Goal: Information Seeking & Learning: Check status

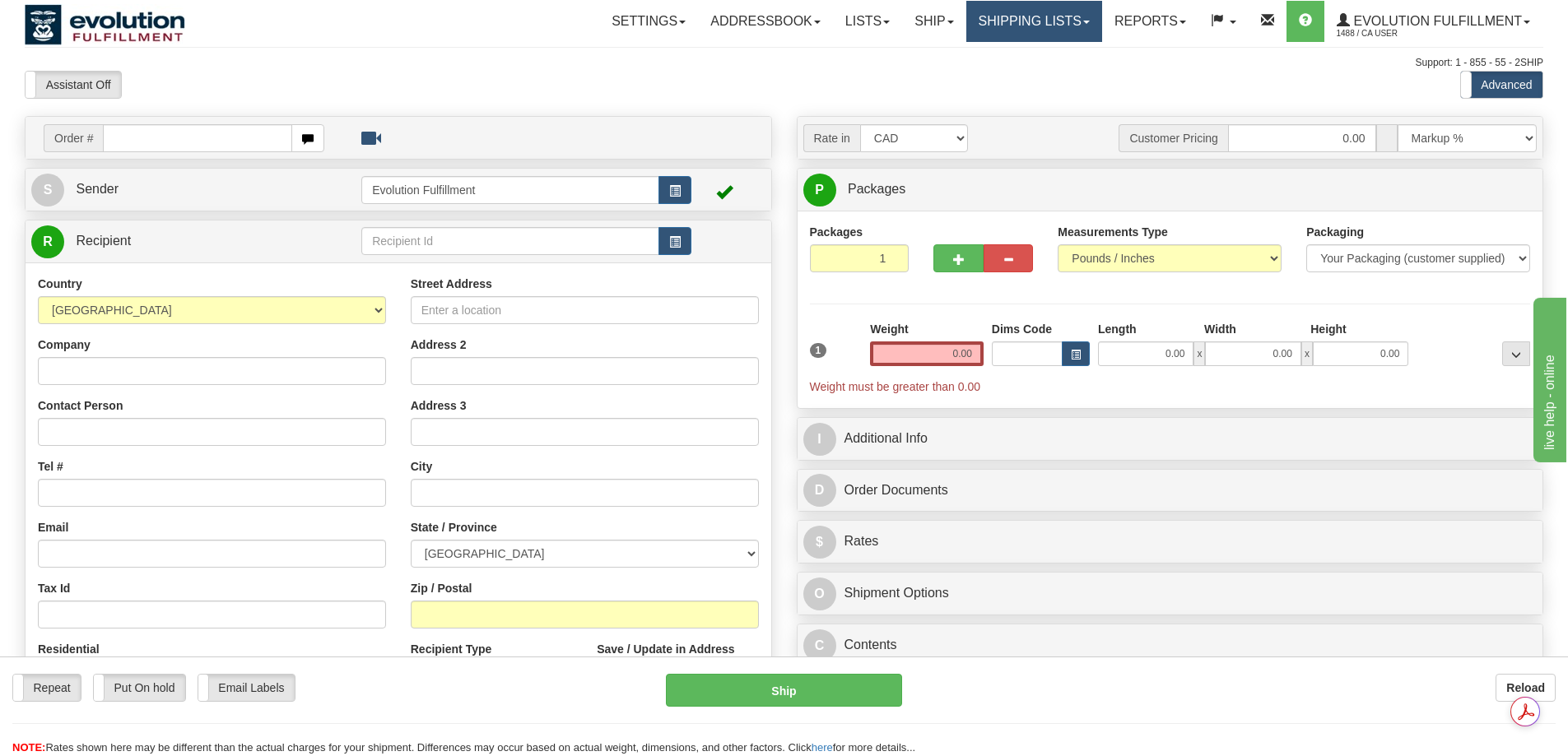
click at [1036, 26] on link "Shipping lists" at bounding box center [1034, 21] width 136 height 41
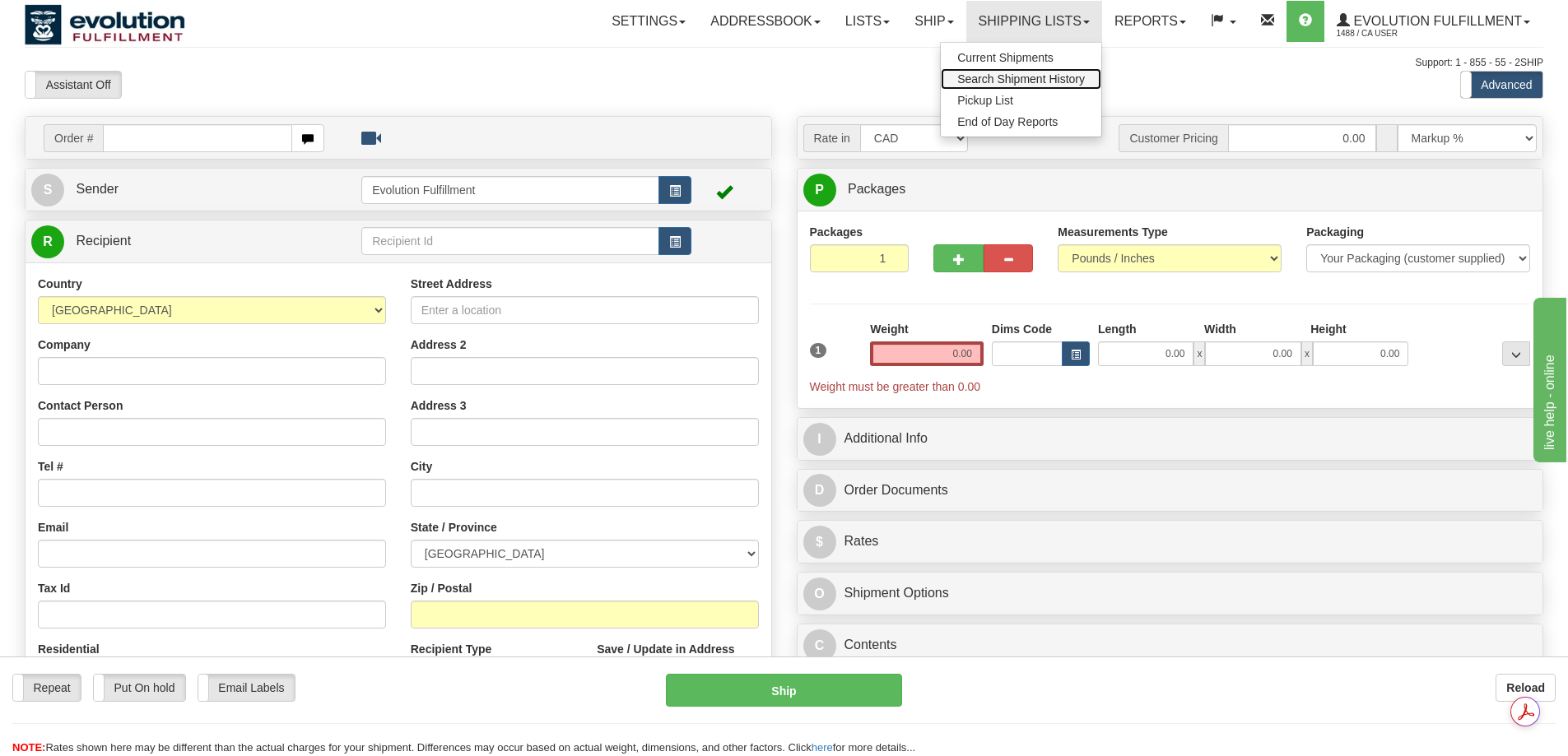
click at [1000, 80] on span "Search Shipment History" at bounding box center [1021, 79] width 128 height 13
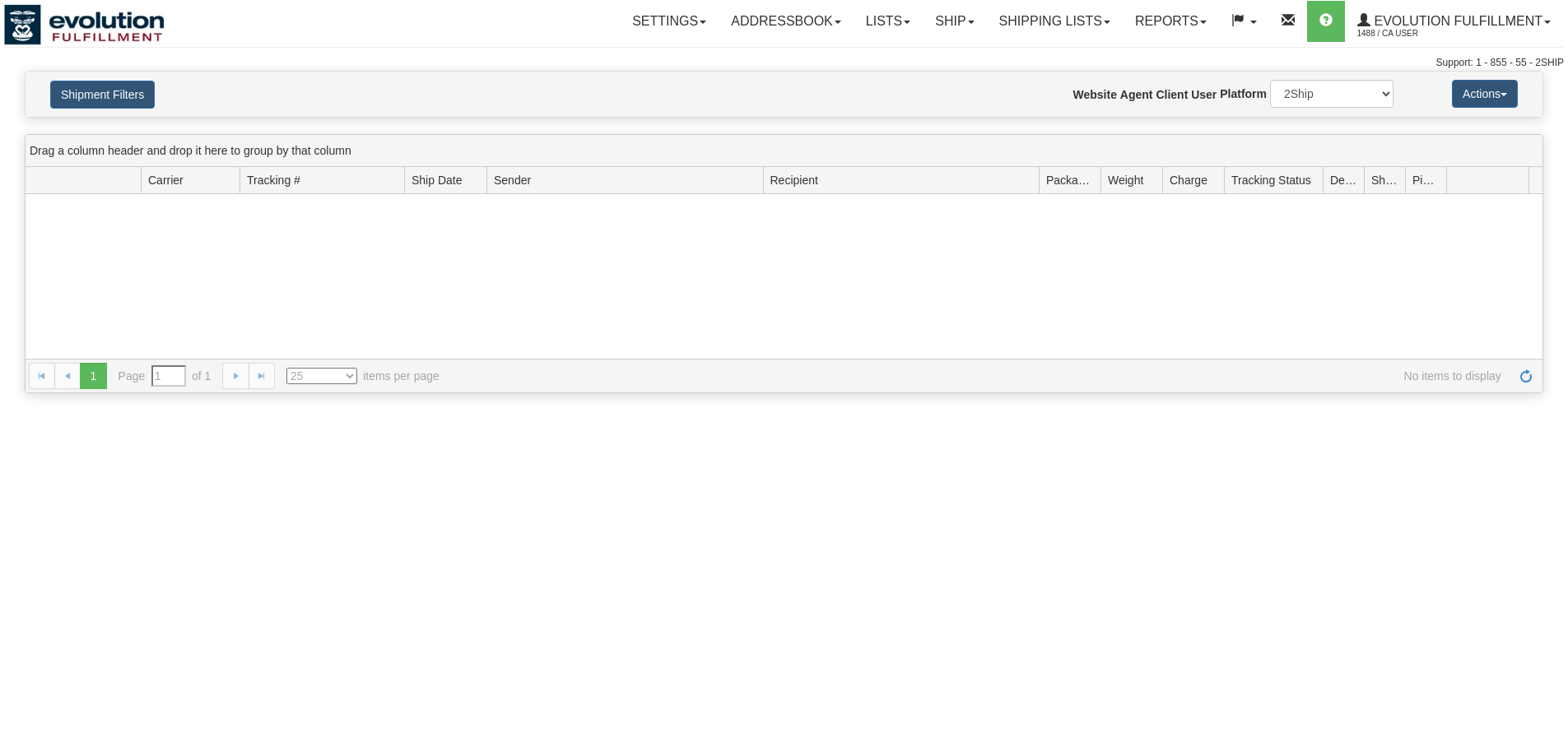
type input "From [DATE] To [DATE]"
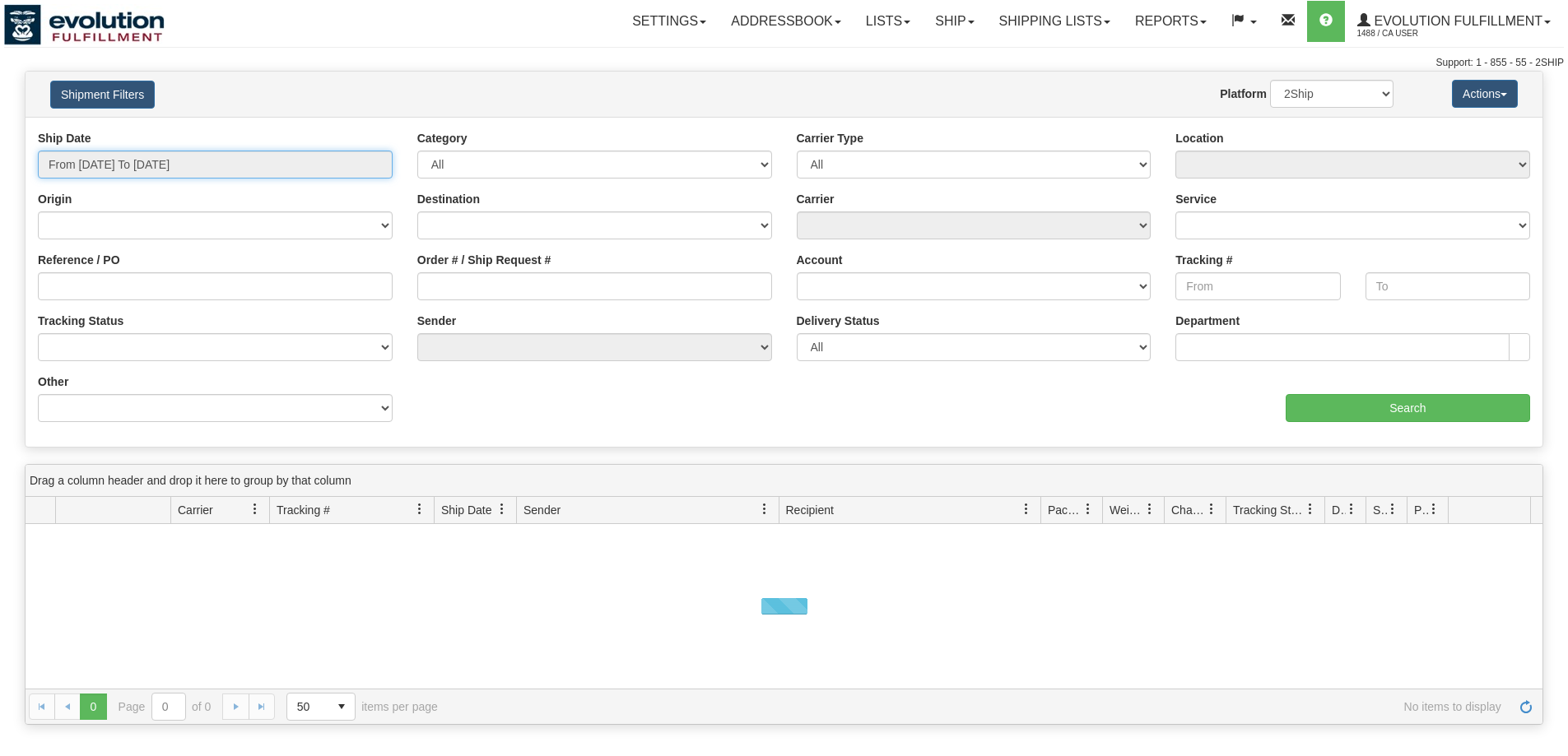
type input "[DATE]"
click at [163, 163] on input "From [DATE] To [DATE]" at bounding box center [215, 165] width 355 height 28
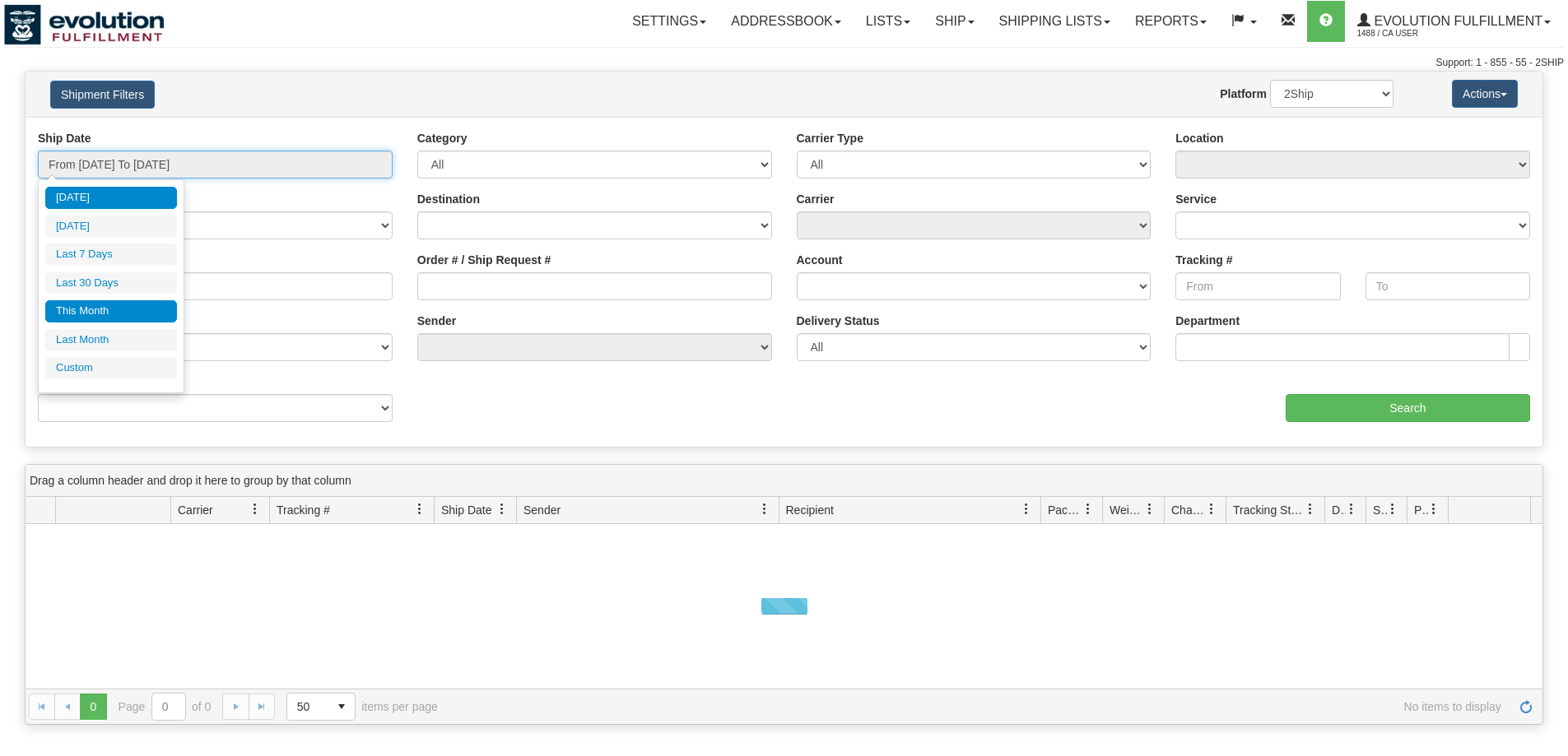
type input "[DATE]"
type input "07/01/2025"
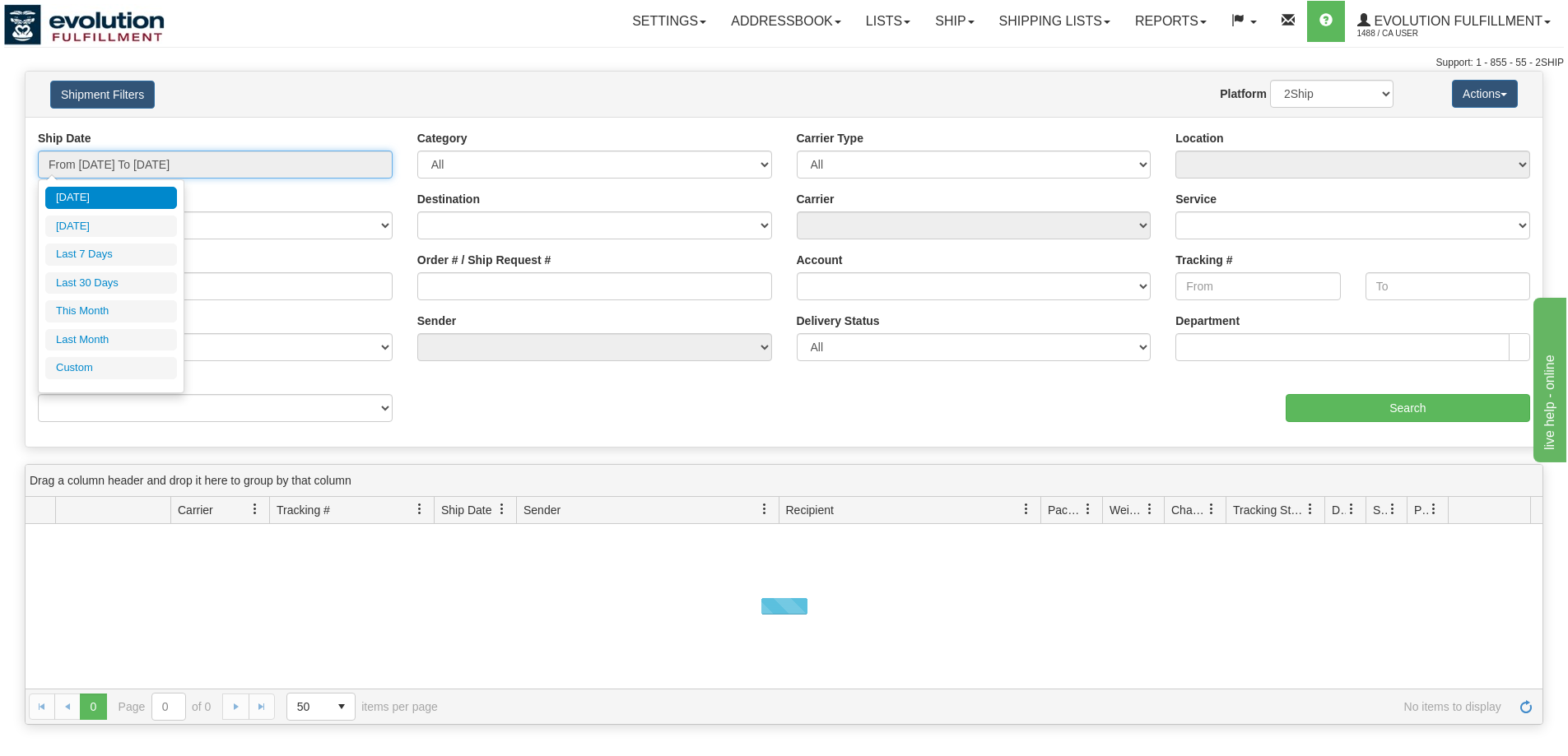
type input "07/31/2025"
type input "[DATE]"
click at [139, 363] on li "Custom" at bounding box center [111, 368] width 132 height 22
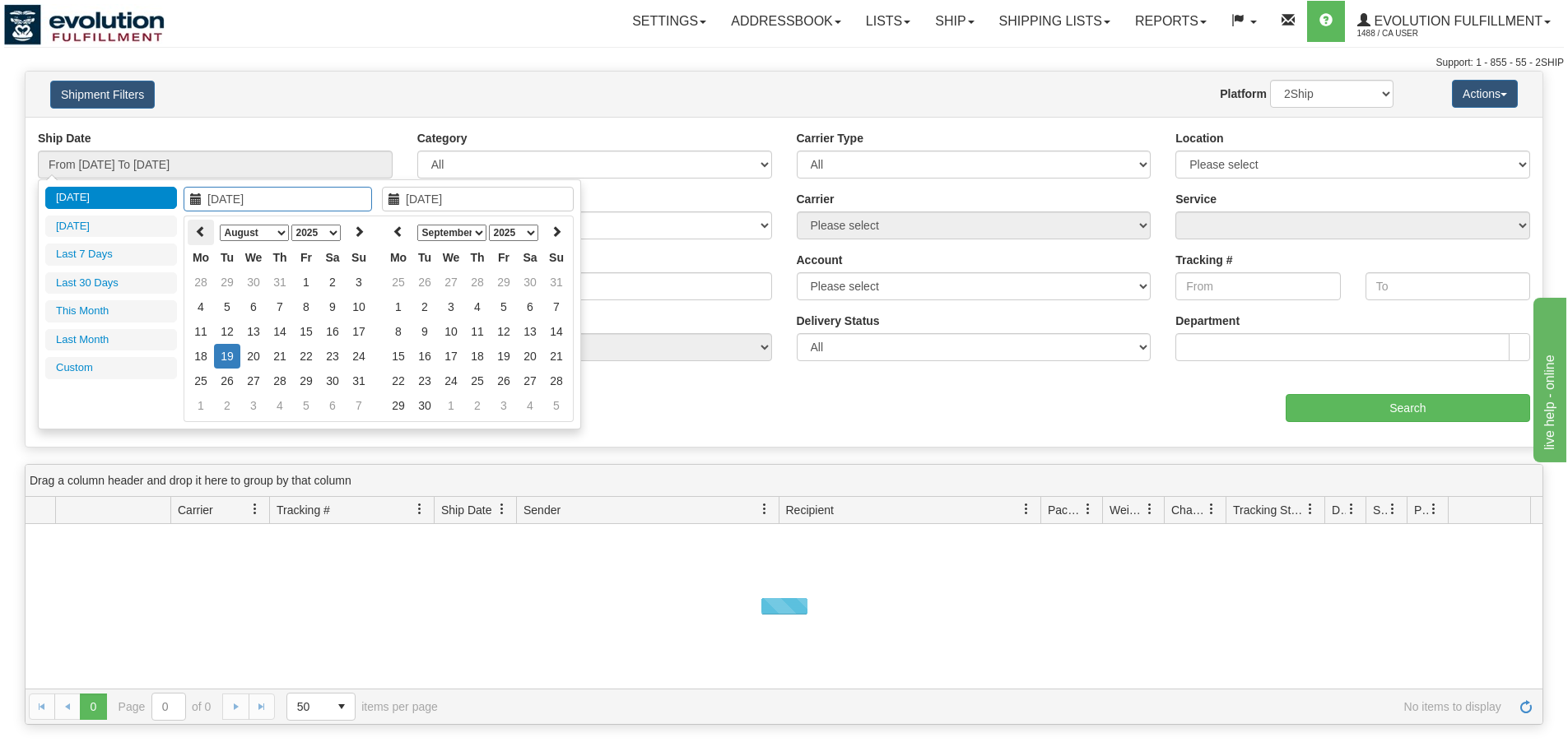
click at [204, 231] on icon at bounding box center [201, 231] width 12 height 12
type input "06/26/2025"
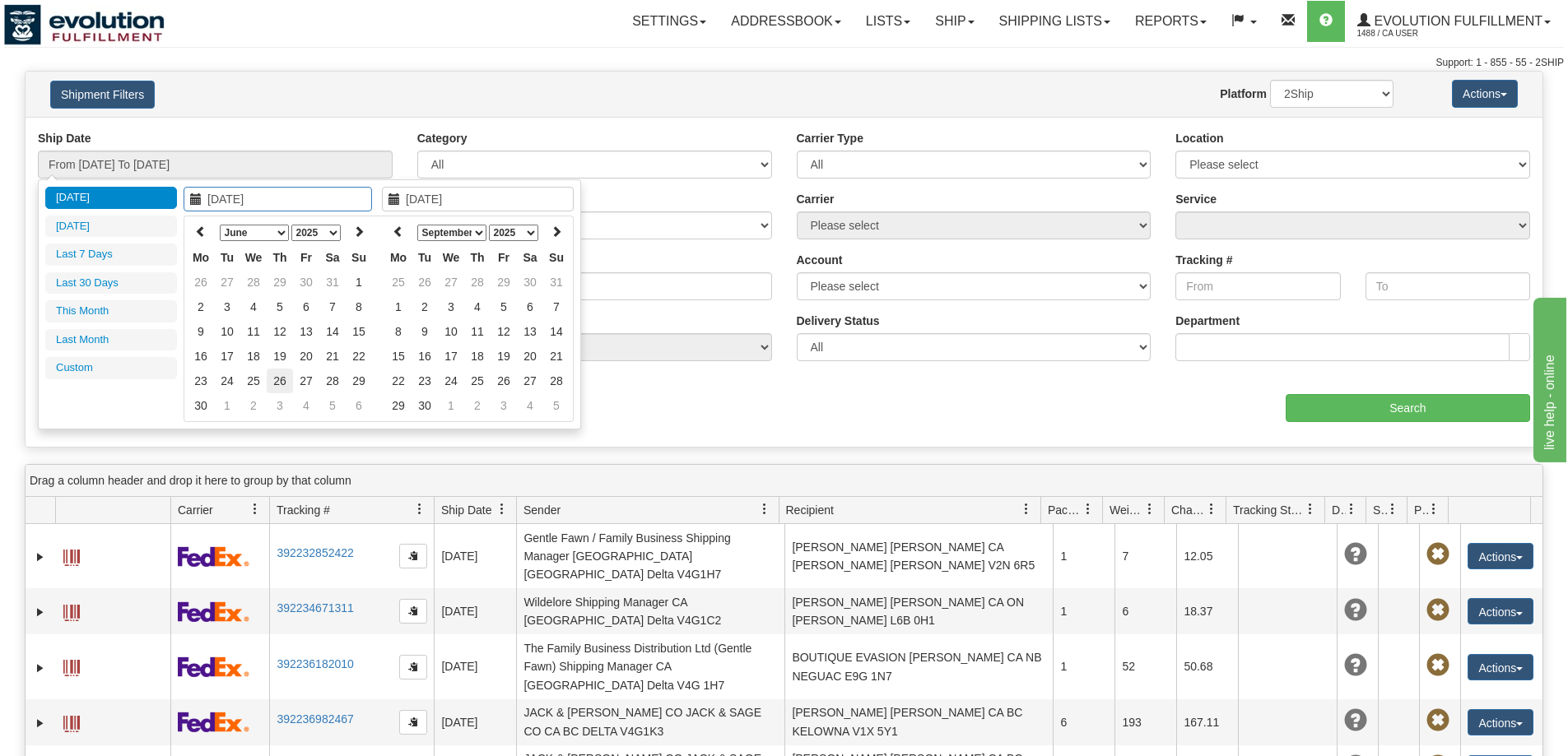
click at [275, 386] on td "26" at bounding box center [279, 381] width 26 height 25
type input "06/26/2025"
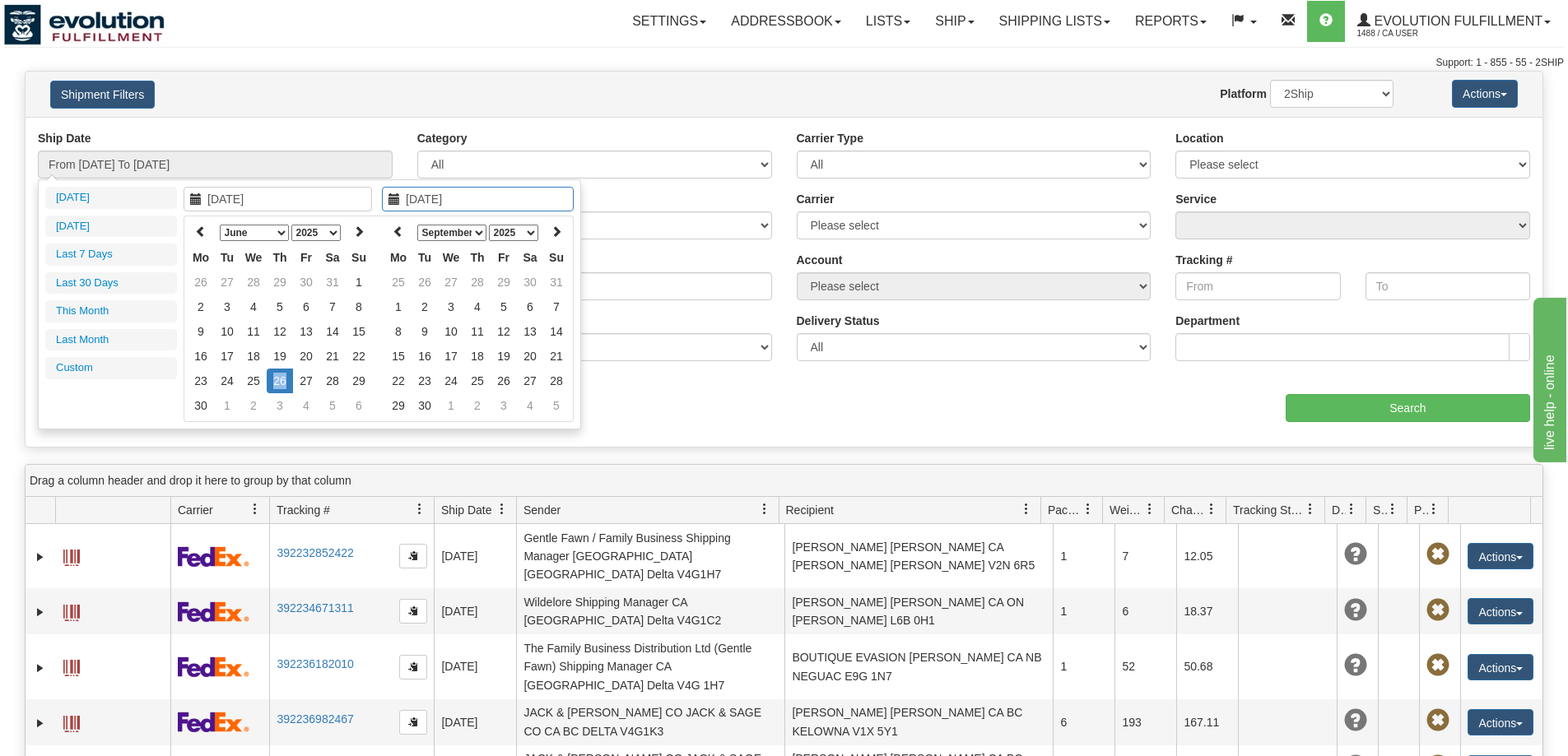
click at [275, 386] on td "26" at bounding box center [279, 381] width 26 height 25
type input "From 06/26/2025 To 06/26/2025"
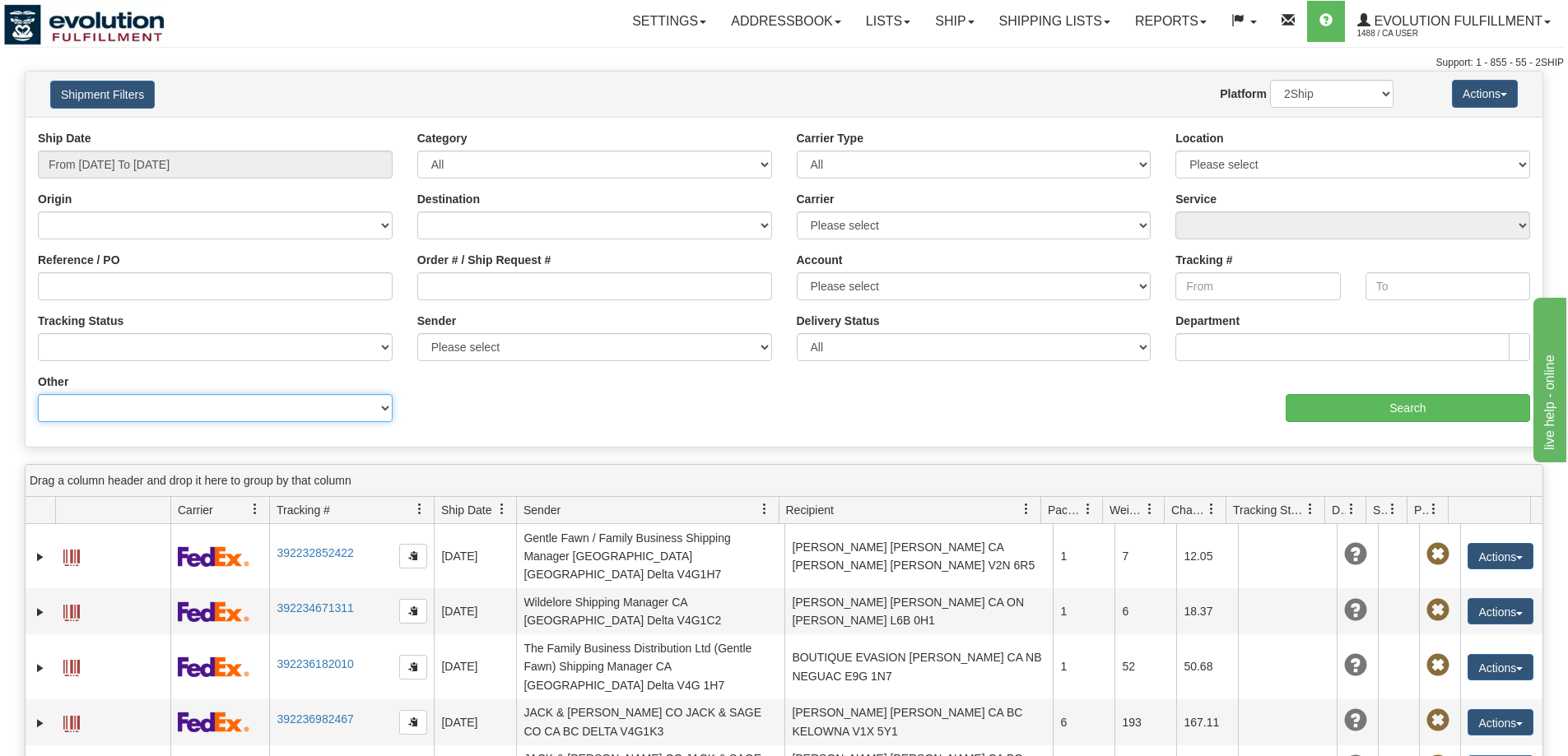
click at [268, 394] on select "Billing Account # Billing Type BOL # (LTL) Commodity Or Documents Consolidation…" at bounding box center [215, 408] width 355 height 28
select select "Recipient_Company"
click at [38, 394] on select "Billing Account # Billing Type BOL # (LTL) Commodity Or Documents Consolidation…" at bounding box center [215, 408] width 355 height 28
click at [522, 419] on input "Value" at bounding box center [594, 408] width 355 height 28
paste input "GUMPS LLC - 4130 W"
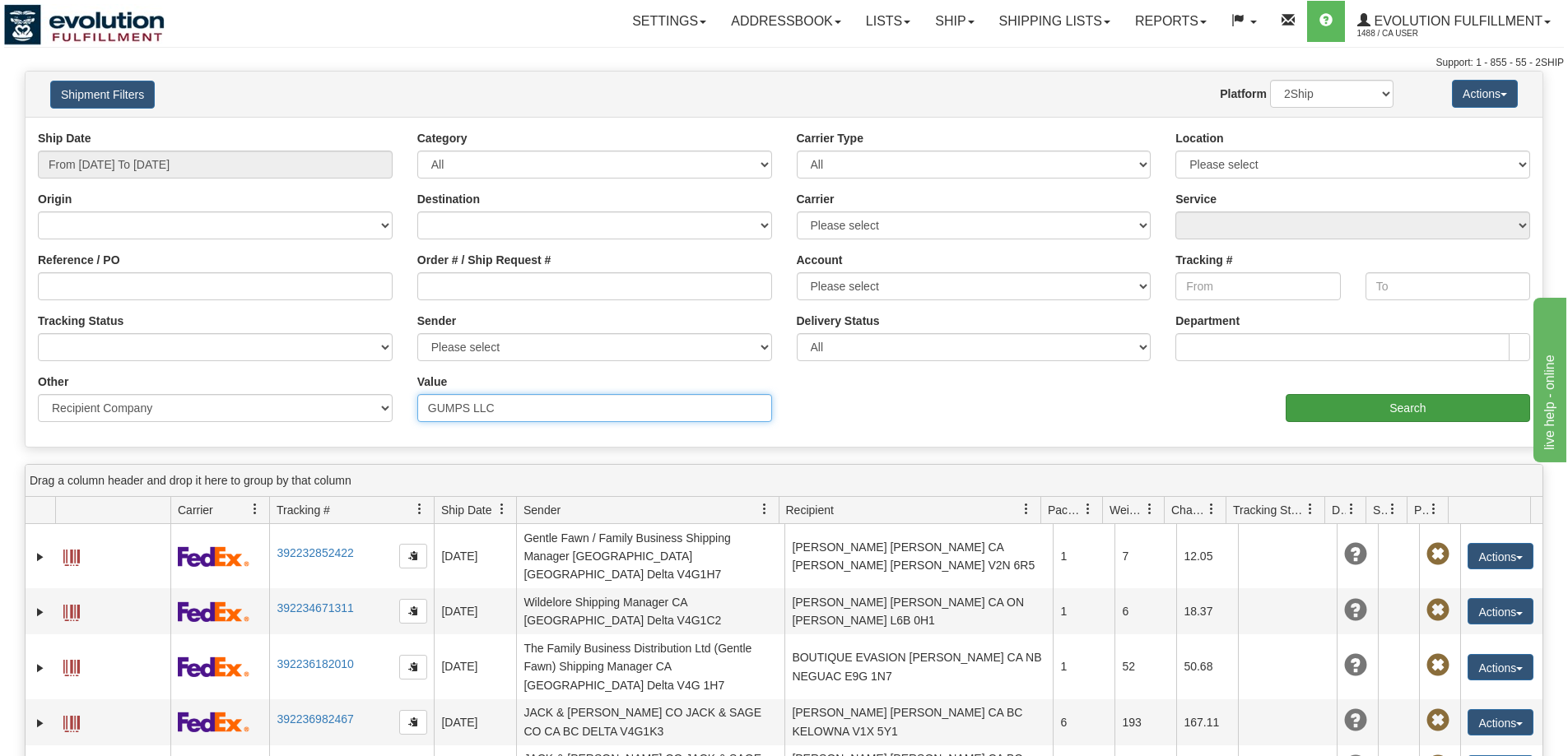
type input "GUMPS LLC"
click at [1343, 421] on input "Search" at bounding box center [1407, 408] width 244 height 28
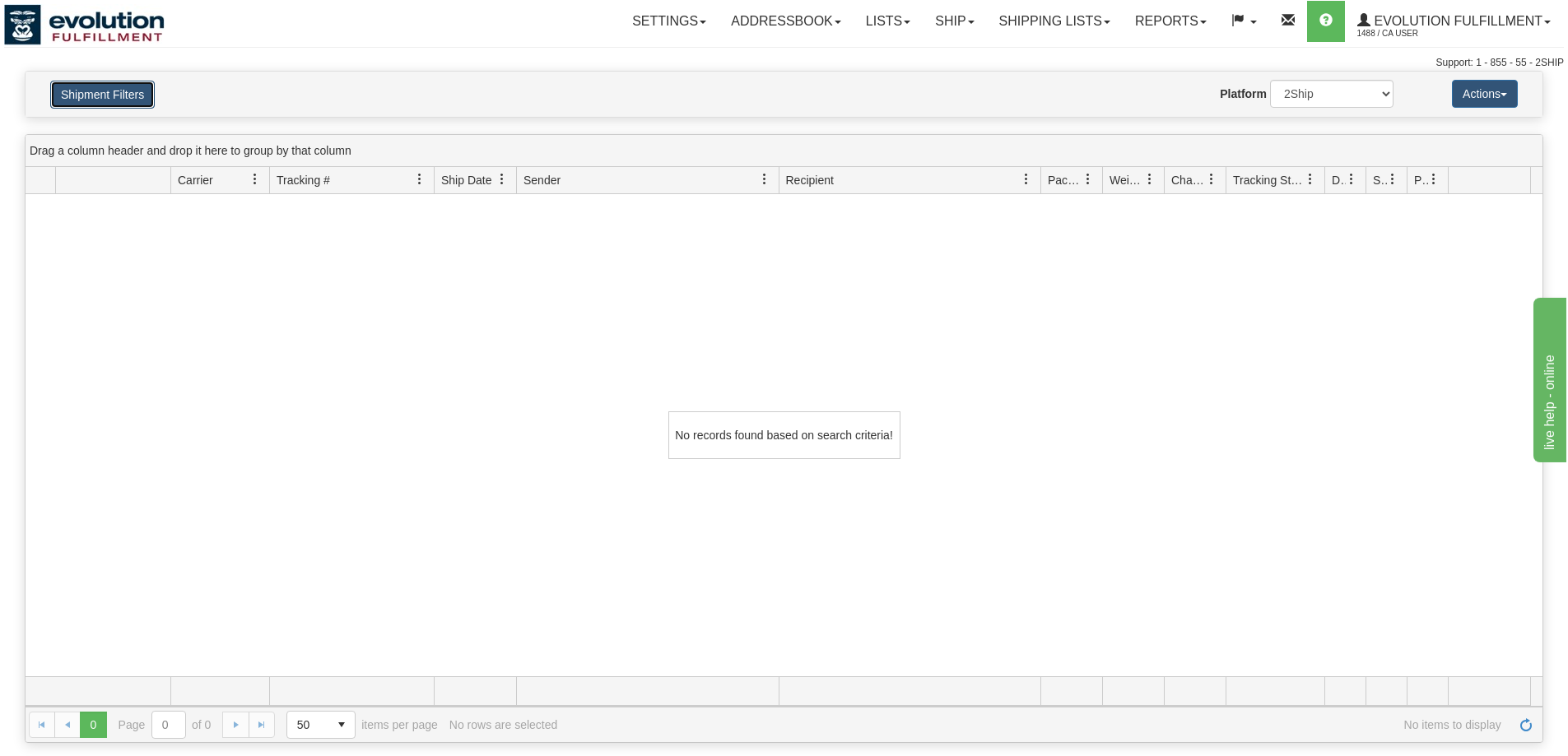
click at [116, 102] on button "Shipment Filters" at bounding box center [102, 95] width 105 height 28
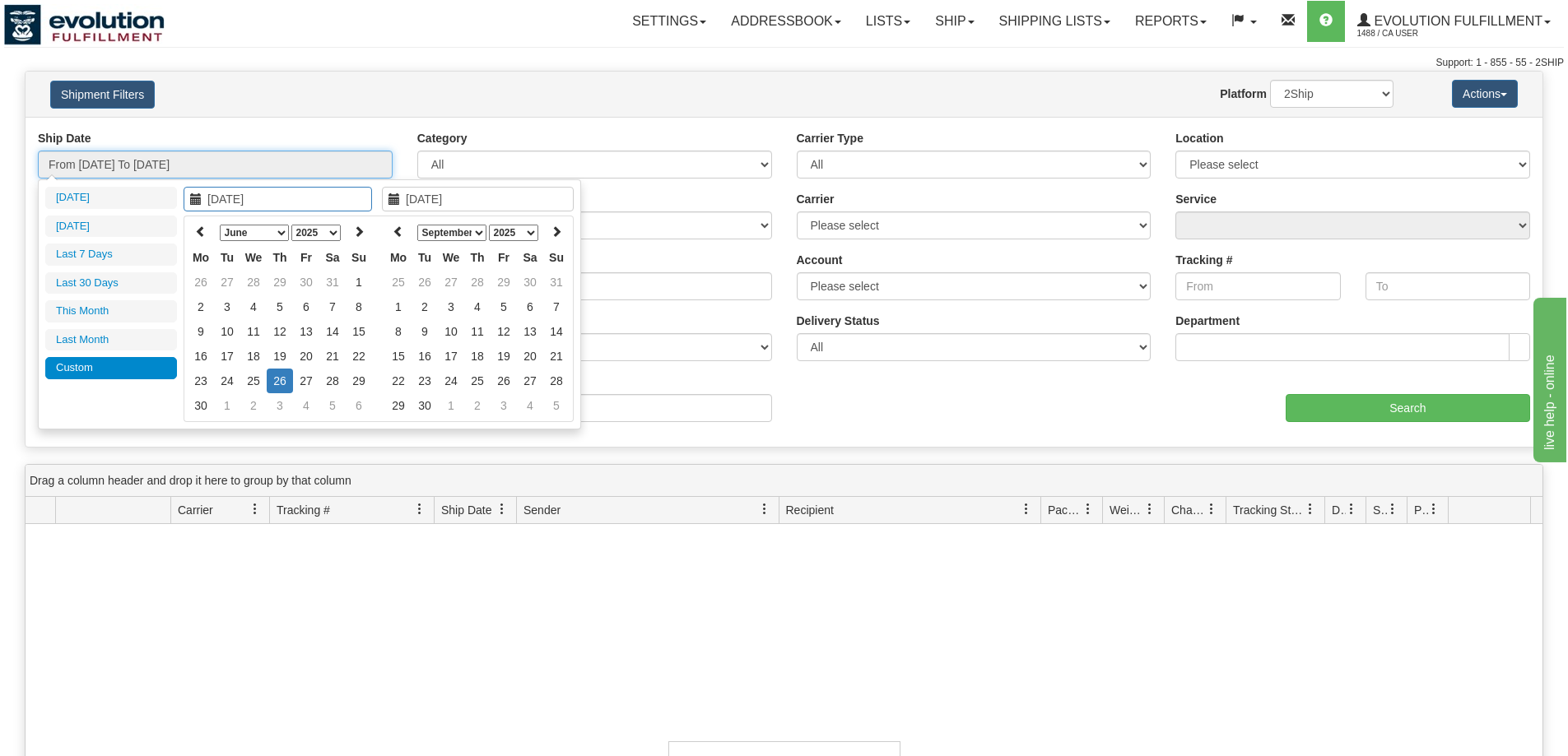
click at [192, 165] on input "From 06/26/2025 To 06/26/2025" at bounding box center [215, 165] width 355 height 28
type input "06/24/2025"
click at [225, 387] on td "24" at bounding box center [227, 381] width 26 height 25
type input "06/24/2025"
click at [225, 387] on td "24" at bounding box center [227, 381] width 26 height 25
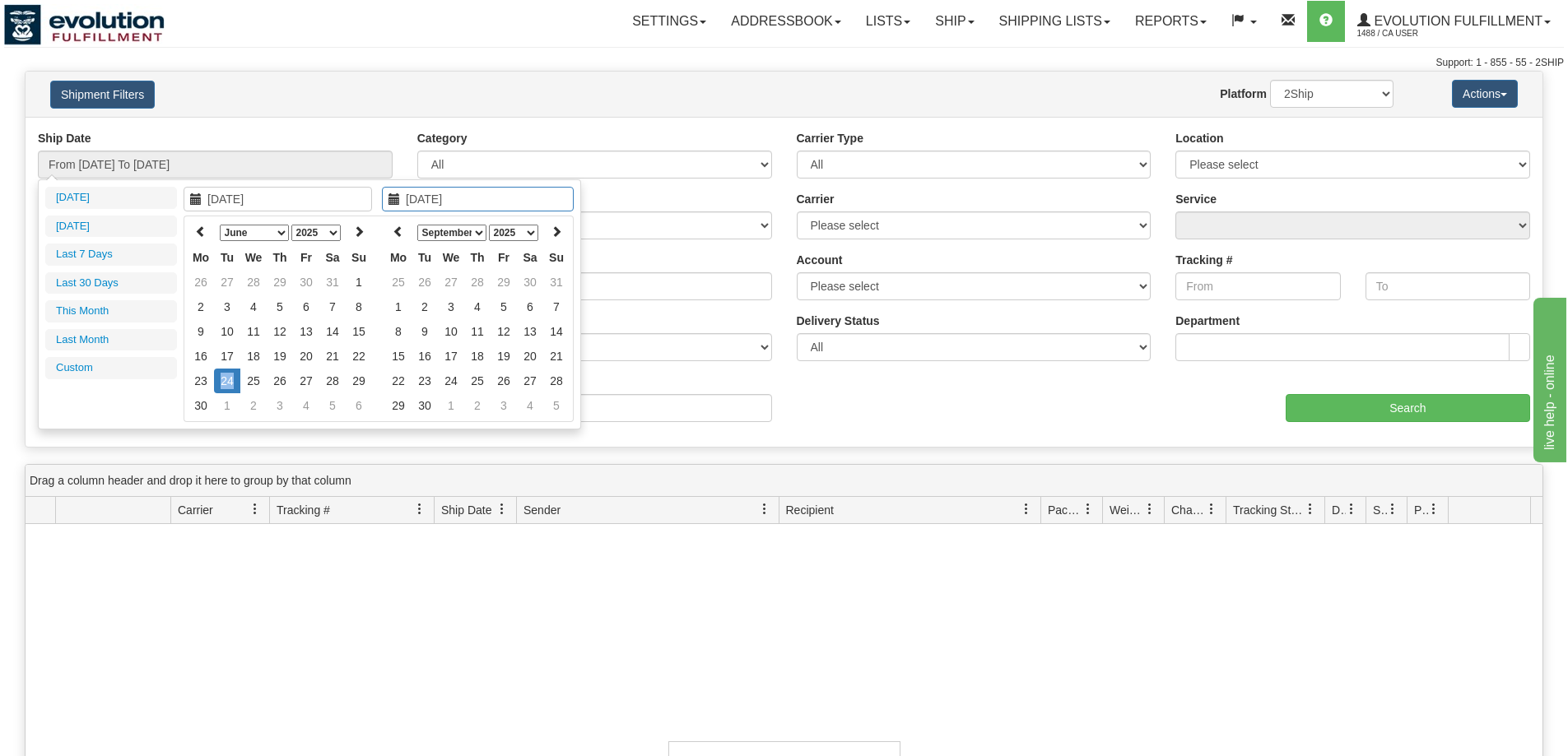
type input "From 06/24/2025 To 06/24/2025"
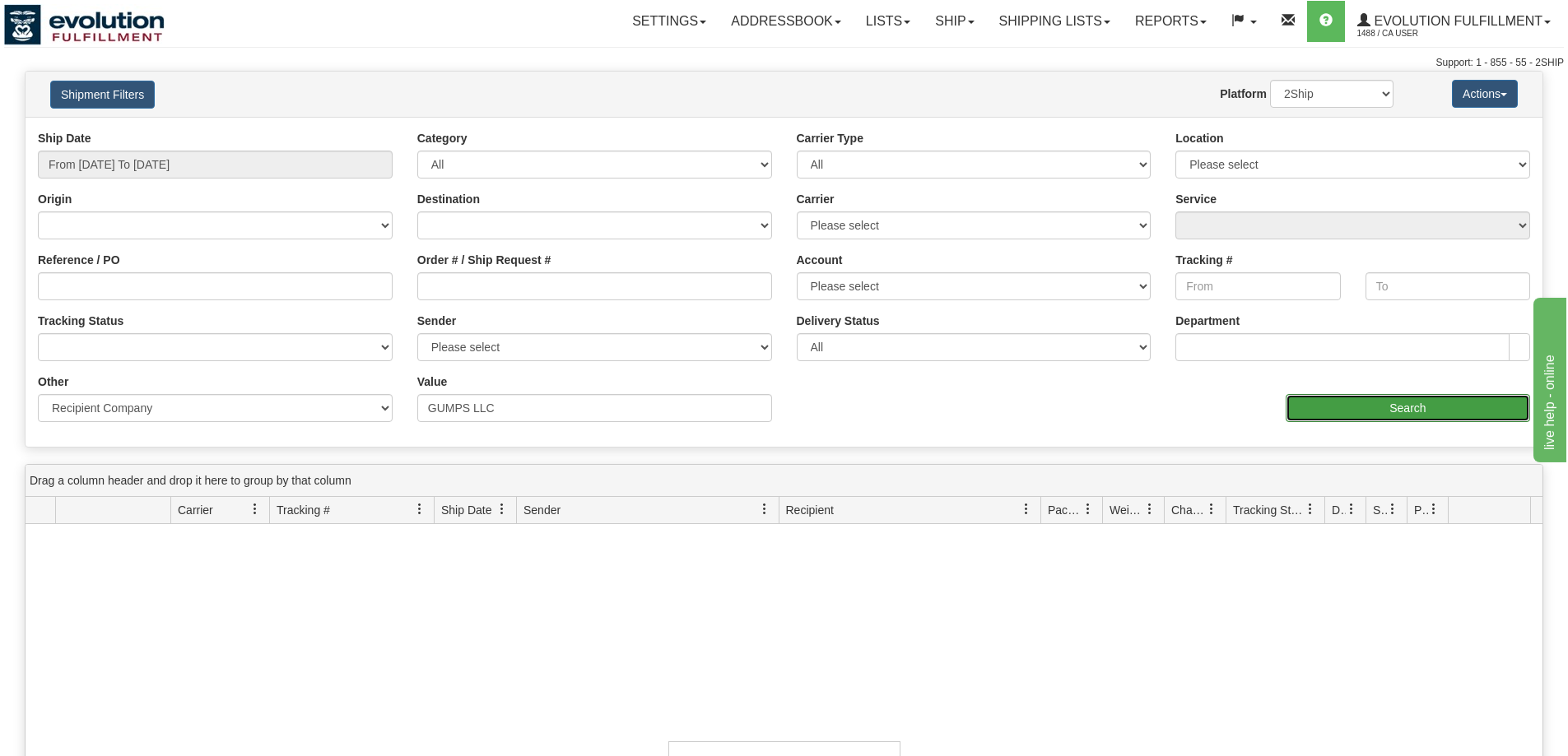
click at [1337, 407] on input "Search" at bounding box center [1407, 408] width 244 height 28
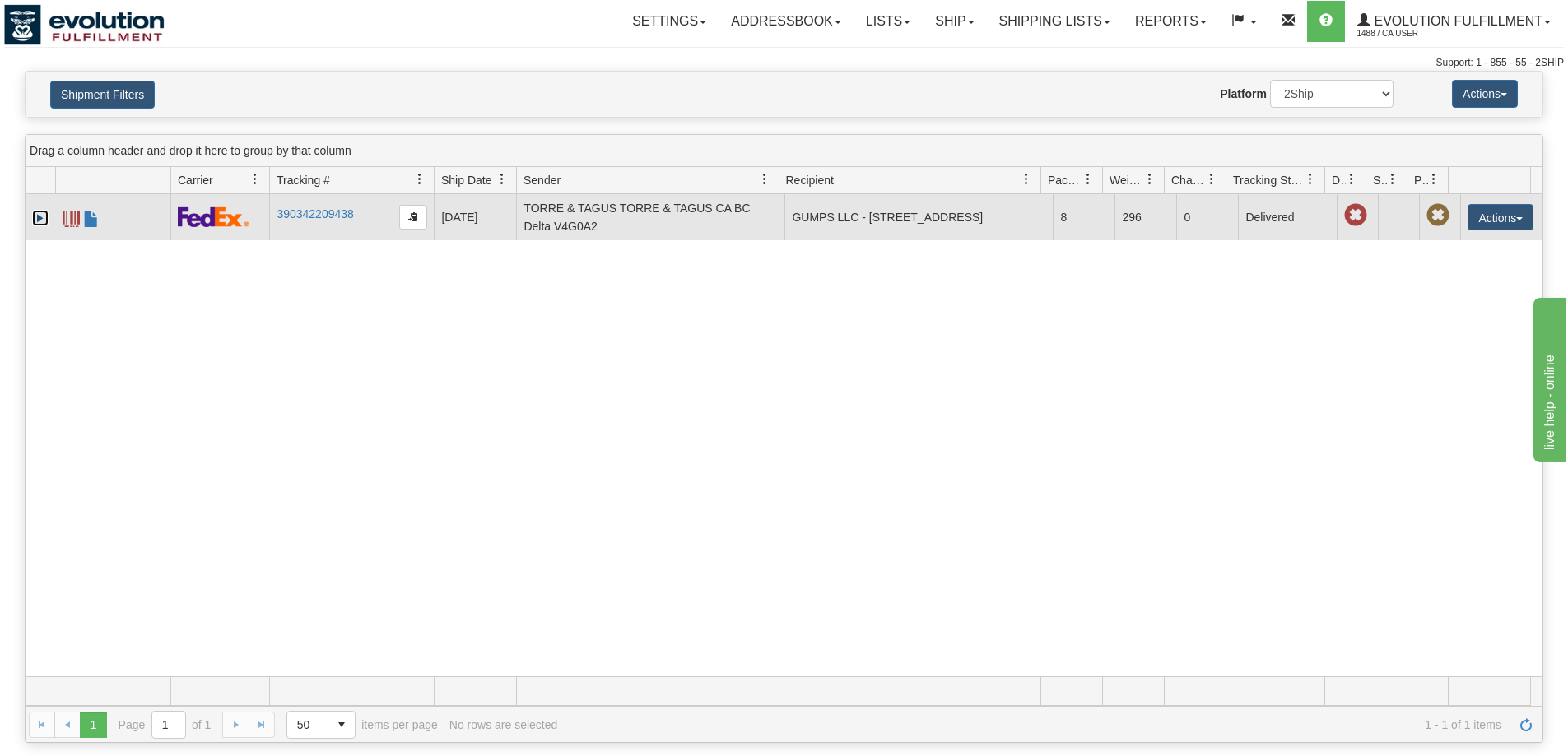
click at [40, 217] on link "Expand" at bounding box center [40, 217] width 17 height 17
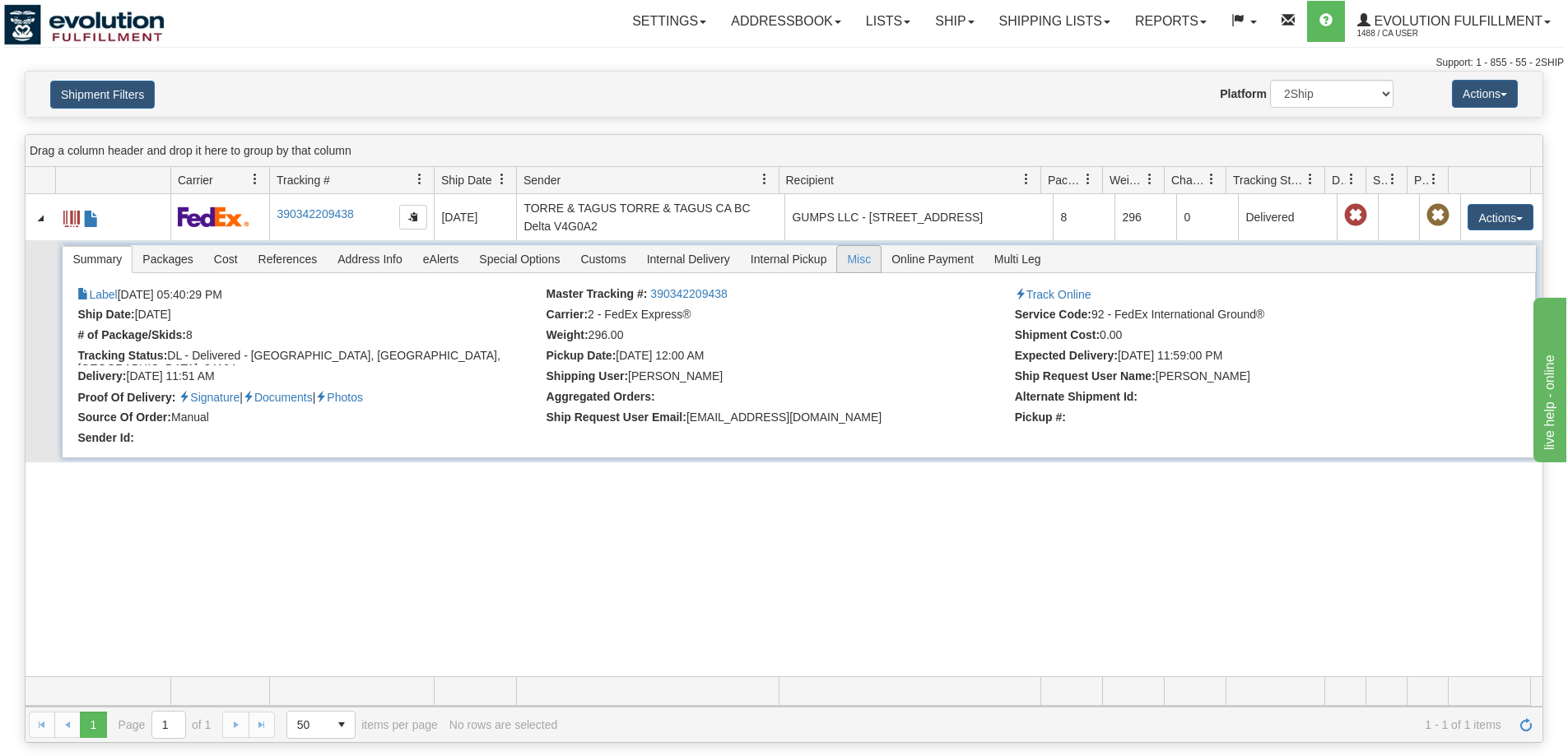
click at [858, 258] on span "Misc" at bounding box center [859, 259] width 44 height 26
